Goal: Task Accomplishment & Management: Complete application form

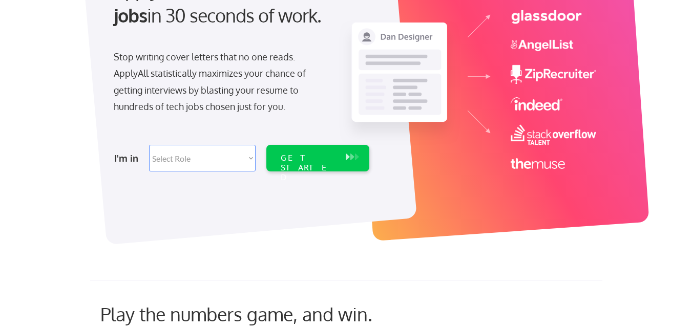
scroll to position [119, 0]
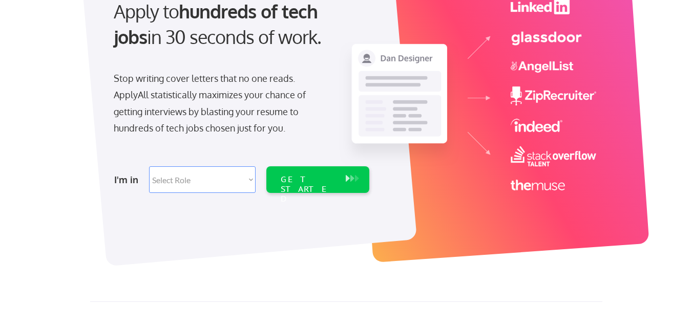
click at [234, 185] on select "Select Role Software Engineering Product Management Customer Success Sales UI/U…" at bounding box center [202, 179] width 107 height 27
select select ""hr_recruiting""
click at [149, 166] on select "Select Role Software Engineering Product Management Customer Success Sales UI/U…" at bounding box center [202, 179] width 107 height 27
select select ""hr_recruiting""
click at [301, 176] on div "GET STARTED" at bounding box center [308, 190] width 55 height 30
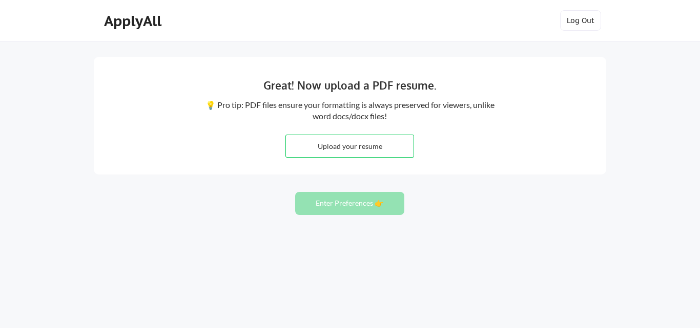
click at [389, 146] on input "file" at bounding box center [350, 146] width 128 height 22
type input "C:\fakepath\[PERSON_NAME] CV_PEOPLE OPERATIONS OFFICER-.pdf"
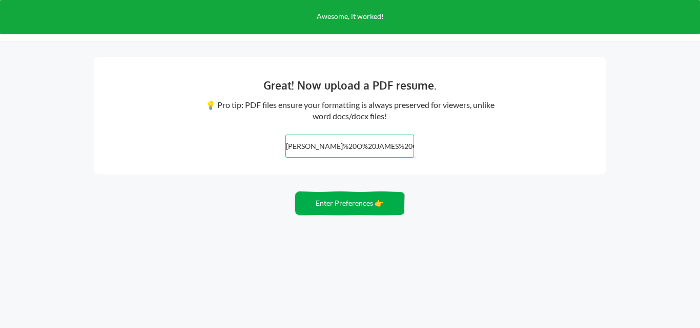
click at [360, 209] on button "Enter Preferences 👉" at bounding box center [349, 203] width 109 height 23
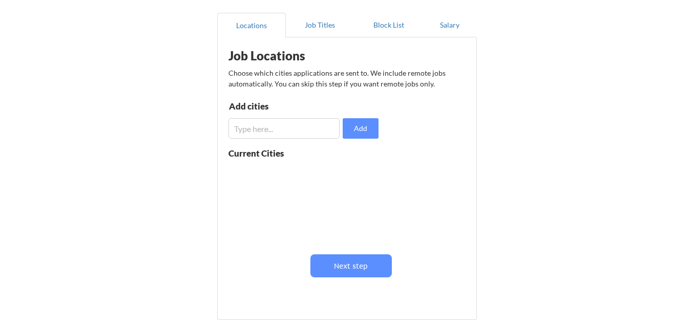
scroll to position [119, 0]
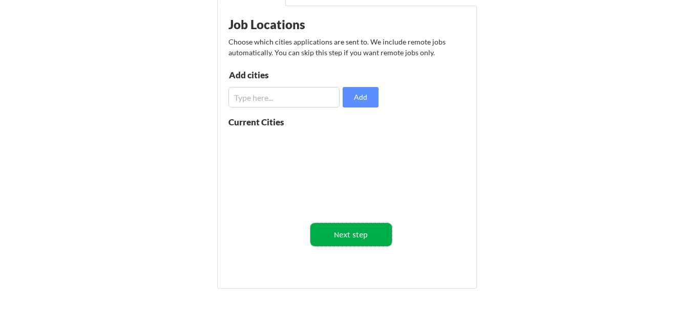
click at [347, 235] on button "Next step" at bounding box center [350, 234] width 81 height 23
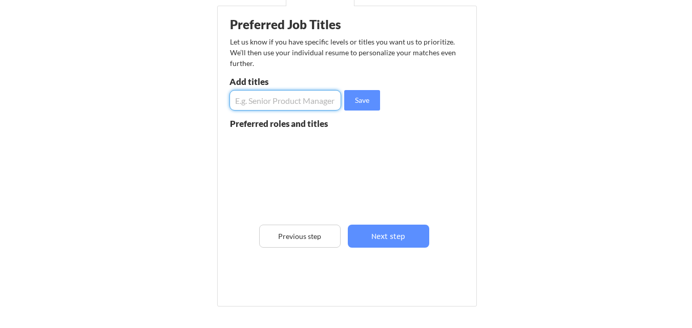
click at [304, 102] on input "input" at bounding box center [286, 100] width 112 height 20
type input "Community Manager, customer support, people operations"
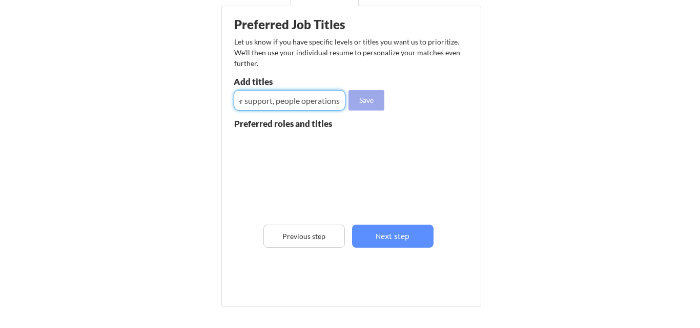
scroll to position [0, 0]
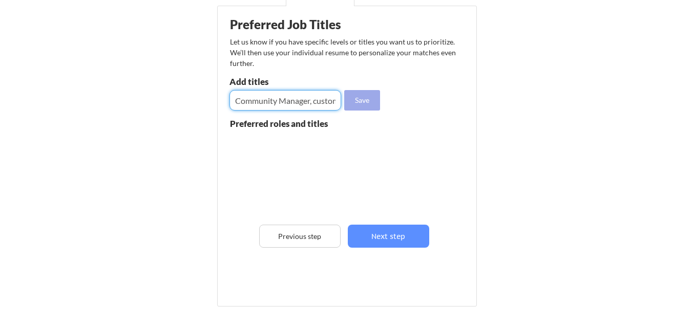
click at [354, 105] on button "Save" at bounding box center [362, 100] width 36 height 20
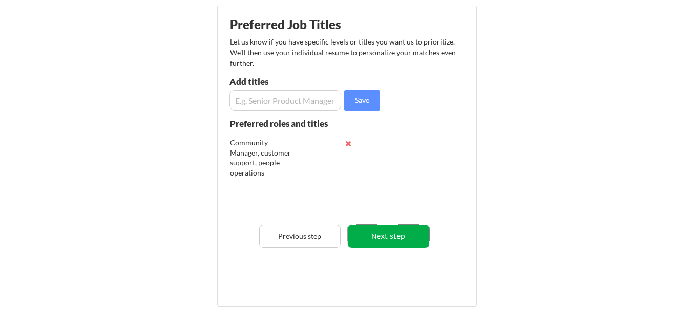
click at [394, 236] on button "Next step" at bounding box center [388, 236] width 81 height 23
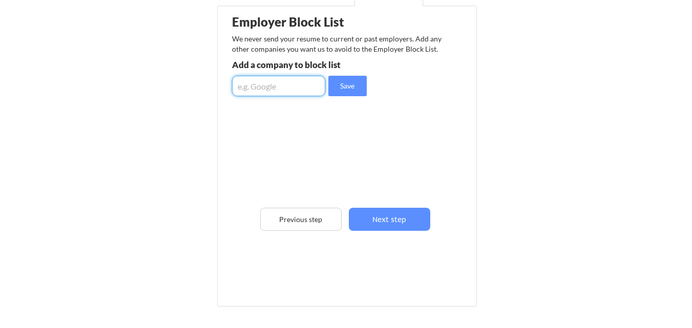
click at [276, 82] on input "input" at bounding box center [278, 86] width 93 height 20
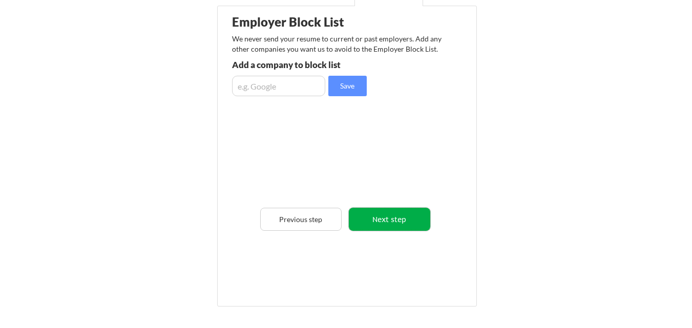
click at [386, 217] on button "Next step" at bounding box center [389, 219] width 81 height 23
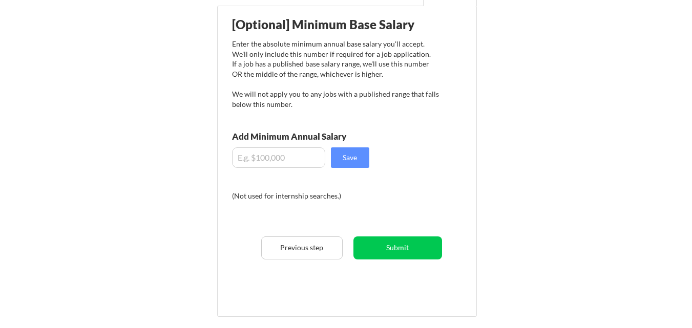
click at [289, 156] on input "input" at bounding box center [278, 158] width 93 height 20
click at [304, 97] on div "Enter the absolute minimum annual base salary you'll accept. We'll only include…" at bounding box center [335, 74] width 207 height 70
click at [267, 156] on input "input" at bounding box center [278, 158] width 93 height 20
type input "$3"
type input "$2,000"
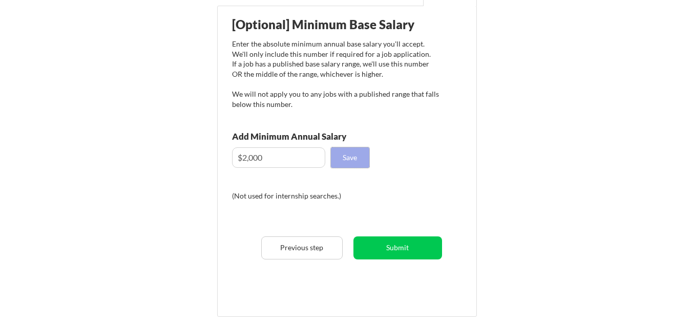
click at [342, 163] on button "Save" at bounding box center [350, 158] width 38 height 20
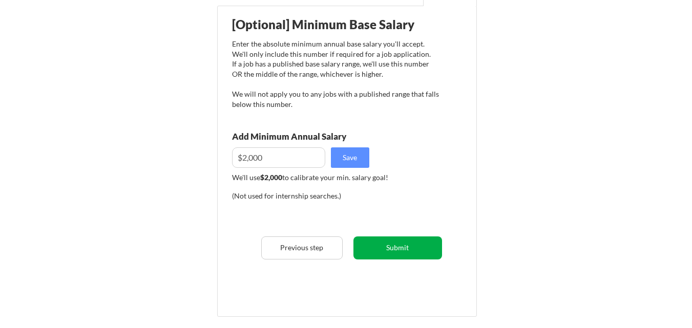
click at [404, 255] on button "Submit" at bounding box center [397, 248] width 89 height 23
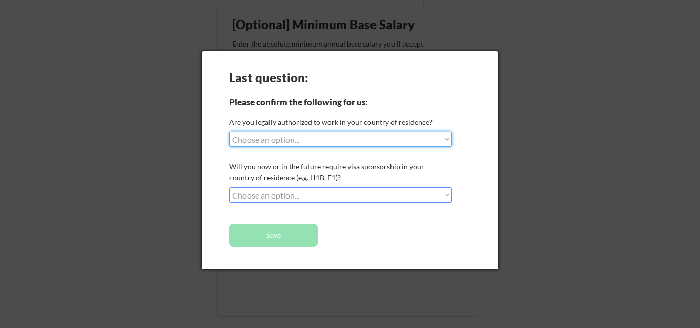
click at [276, 135] on select "Choose an option... Yes, I am a US Citizen Yes, I am a Canadian Citizen Yes, I …" at bounding box center [340, 139] width 223 height 15
select select ""yes__i_am_an_other_permanent_resident""
click at [229, 132] on select "Choose an option... Yes, I am a US Citizen Yes, I am a Canadian Citizen Yes, I …" at bounding box center [340, 139] width 223 height 15
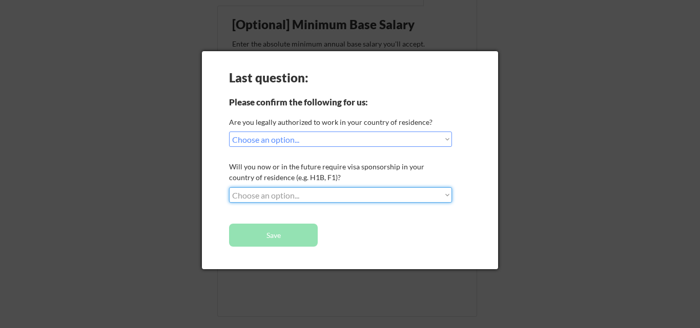
click at [268, 196] on select "Choose an option... No, I will not need sponsorship Yes, I will need sponsorship" at bounding box center [340, 194] width 223 height 15
select select ""no__i_will_not_need_sponsorship""
click at [229, 187] on select "Choose an option... No, I will not need sponsorship Yes, I will need sponsorship" at bounding box center [340, 194] width 223 height 15
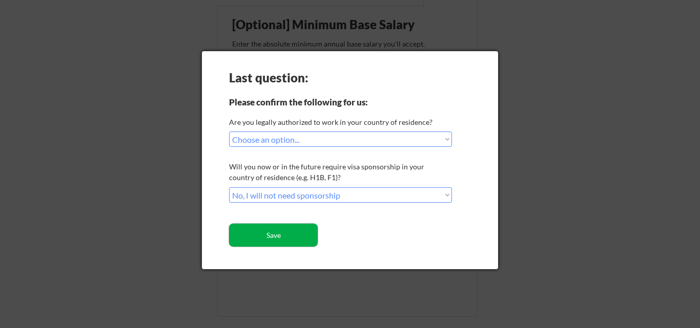
click at [269, 234] on button "Save" at bounding box center [273, 235] width 89 height 23
